Goal: Navigation & Orientation: Find specific page/section

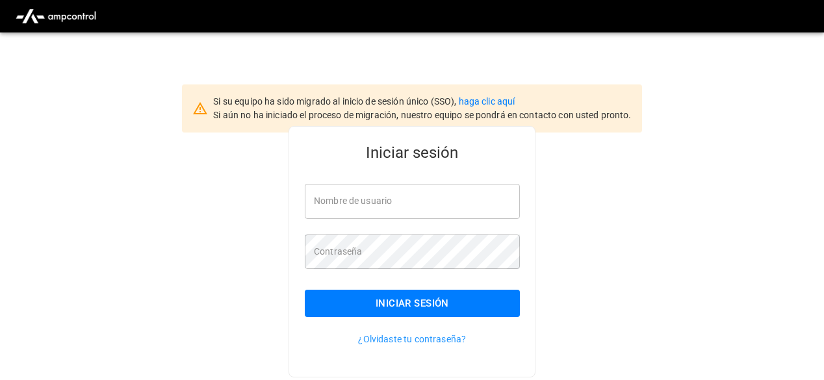
type input "**********"
click at [397, 304] on button "Iniciar sesión" at bounding box center [412, 303] width 215 height 27
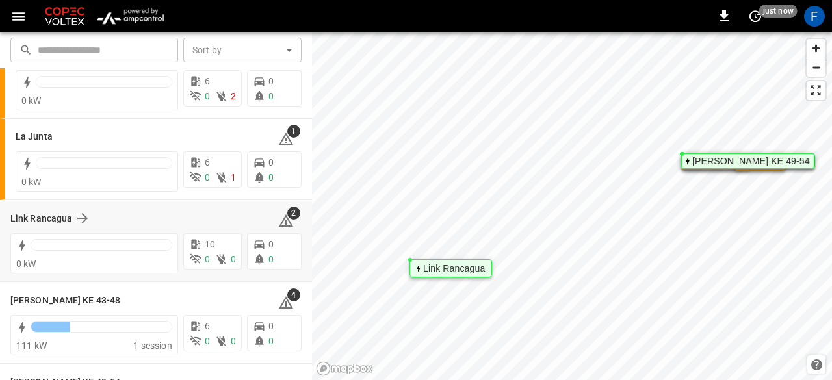
scroll to position [116, 0]
